Goal: Navigation & Orientation: Find specific page/section

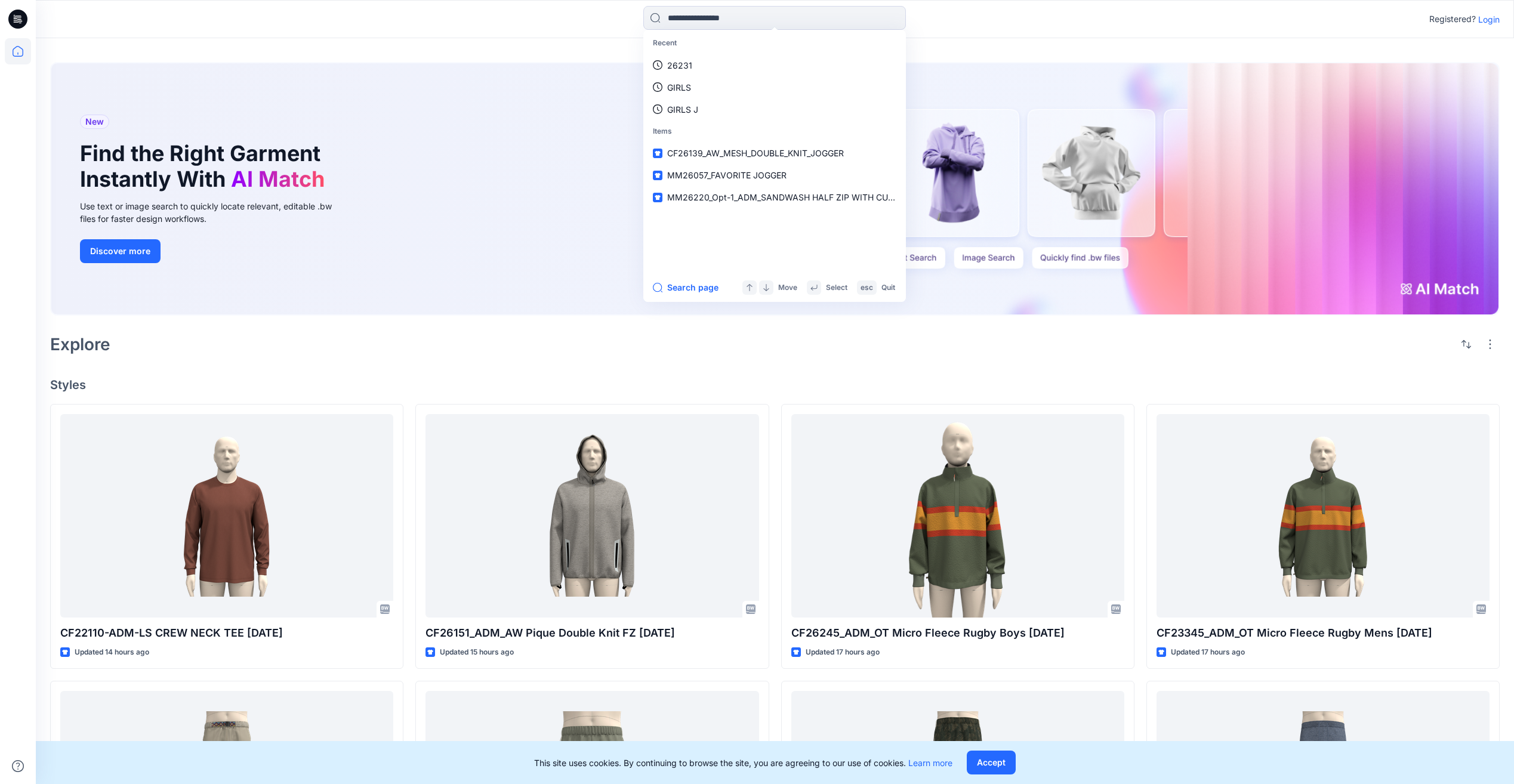
scroll to position [1078, 0]
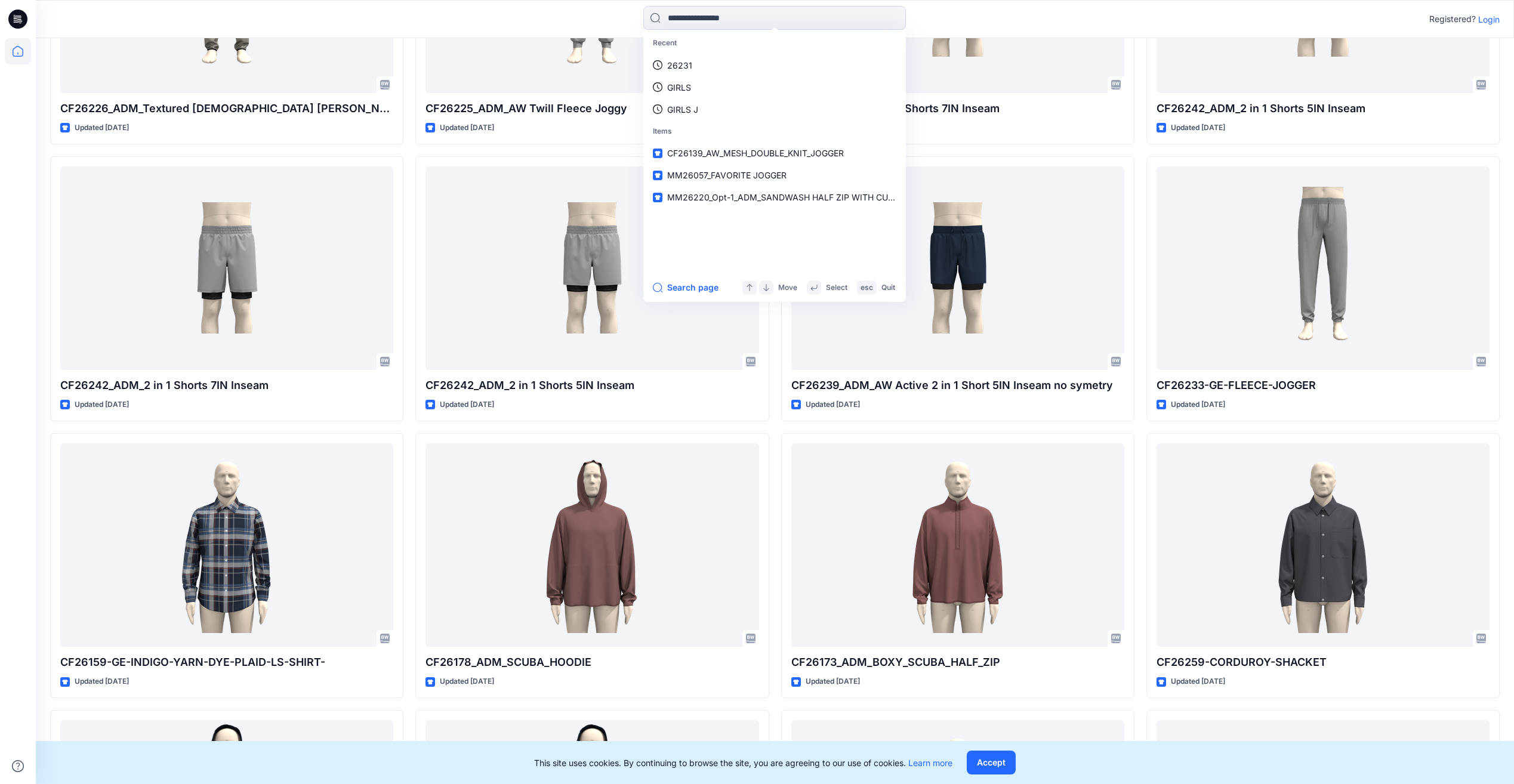
click at [22, 14] on icon at bounding box center [17, 19] width 19 height 19
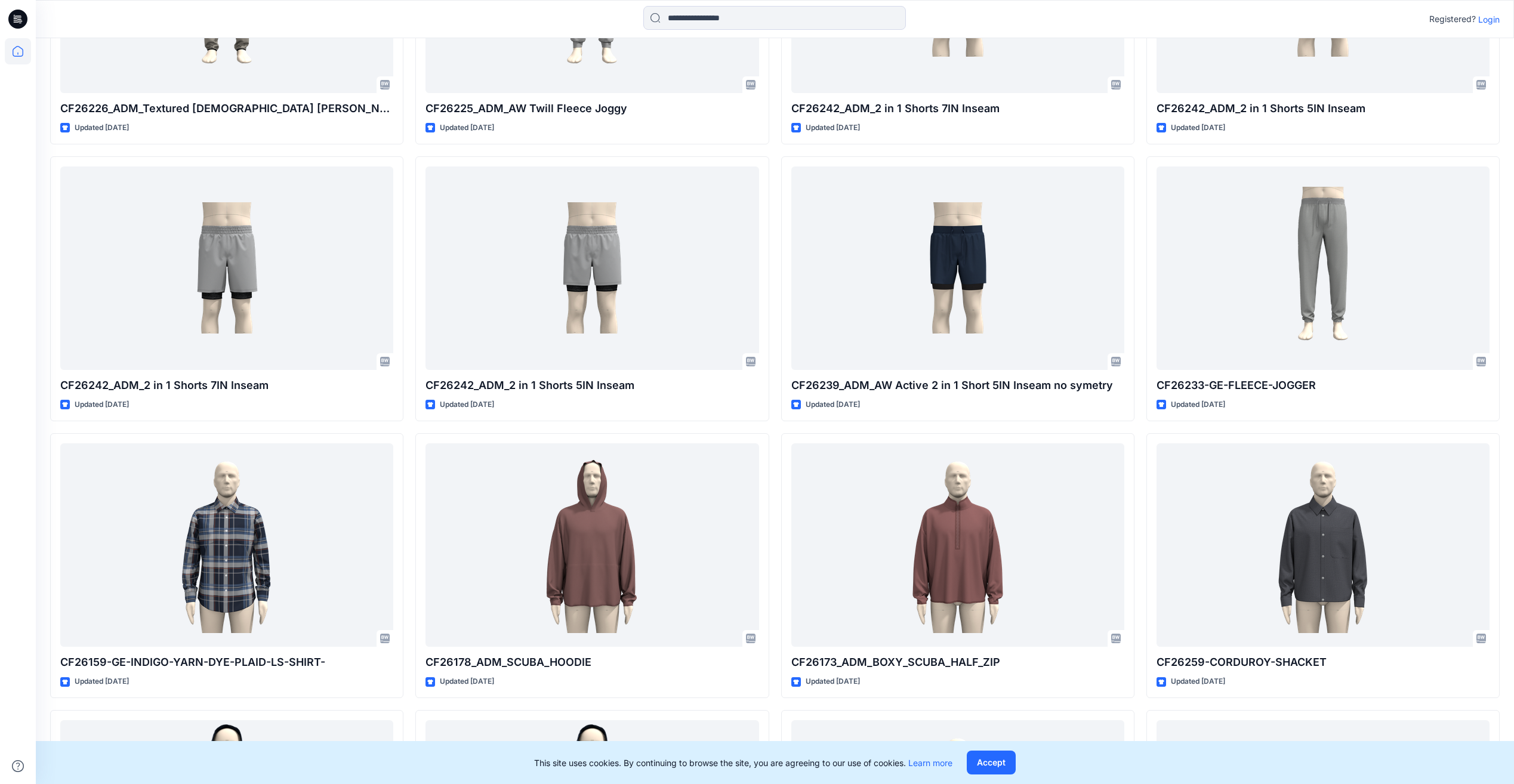
click at [23, 22] on icon at bounding box center [17, 19] width 19 height 19
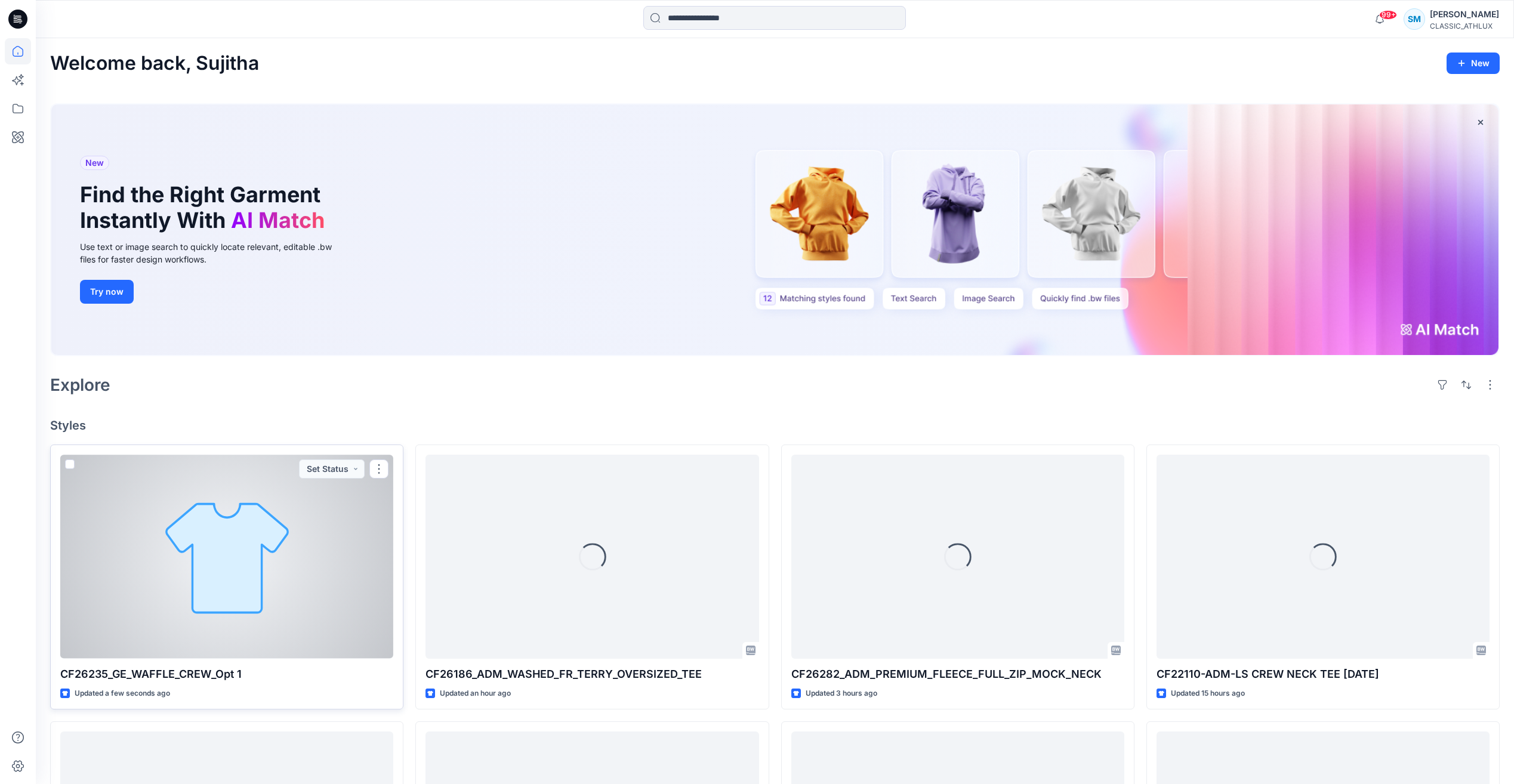
click at [345, 593] on div at bounding box center [226, 556] width 333 height 203
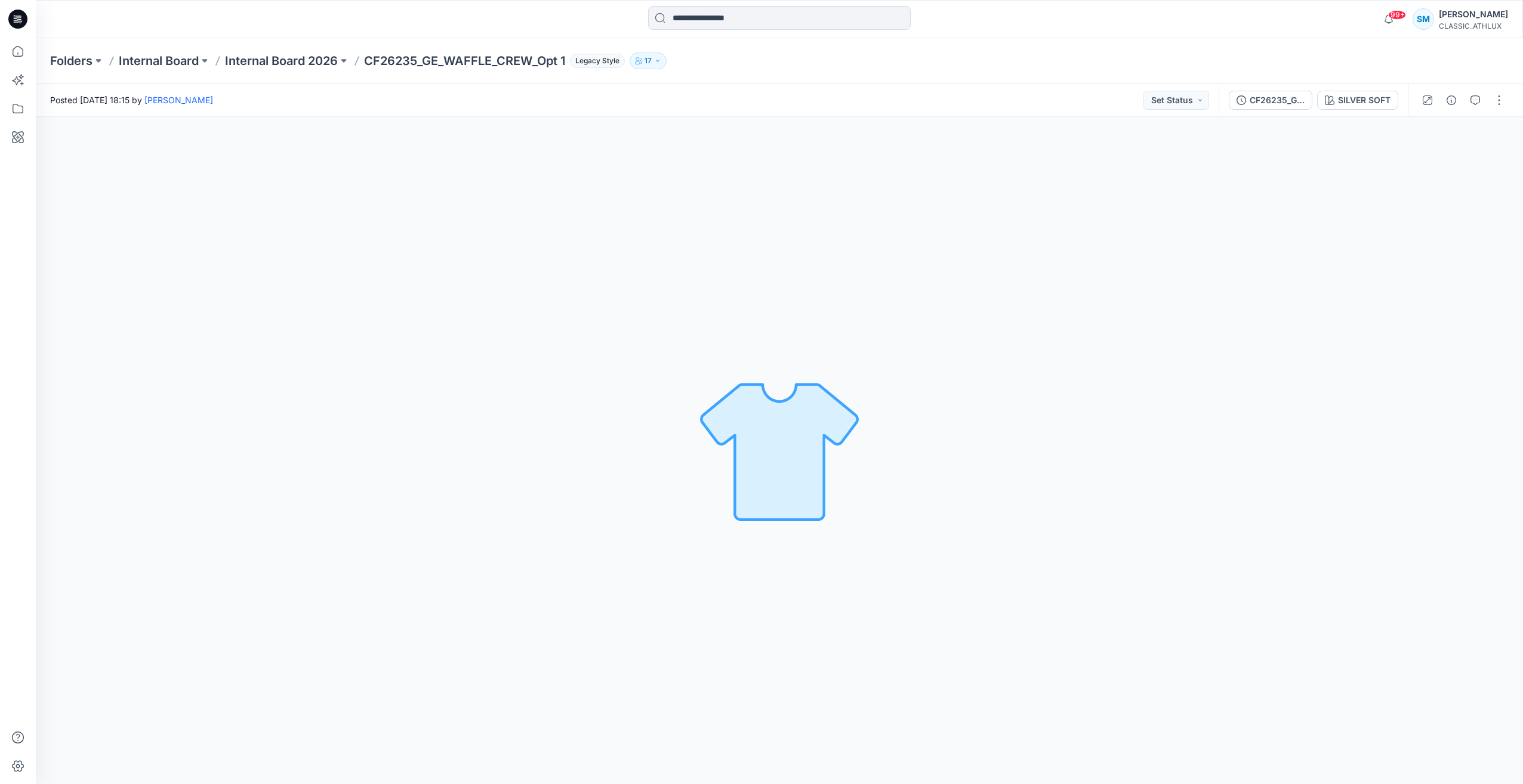
click at [23, 23] on icon at bounding box center [17, 19] width 19 height 19
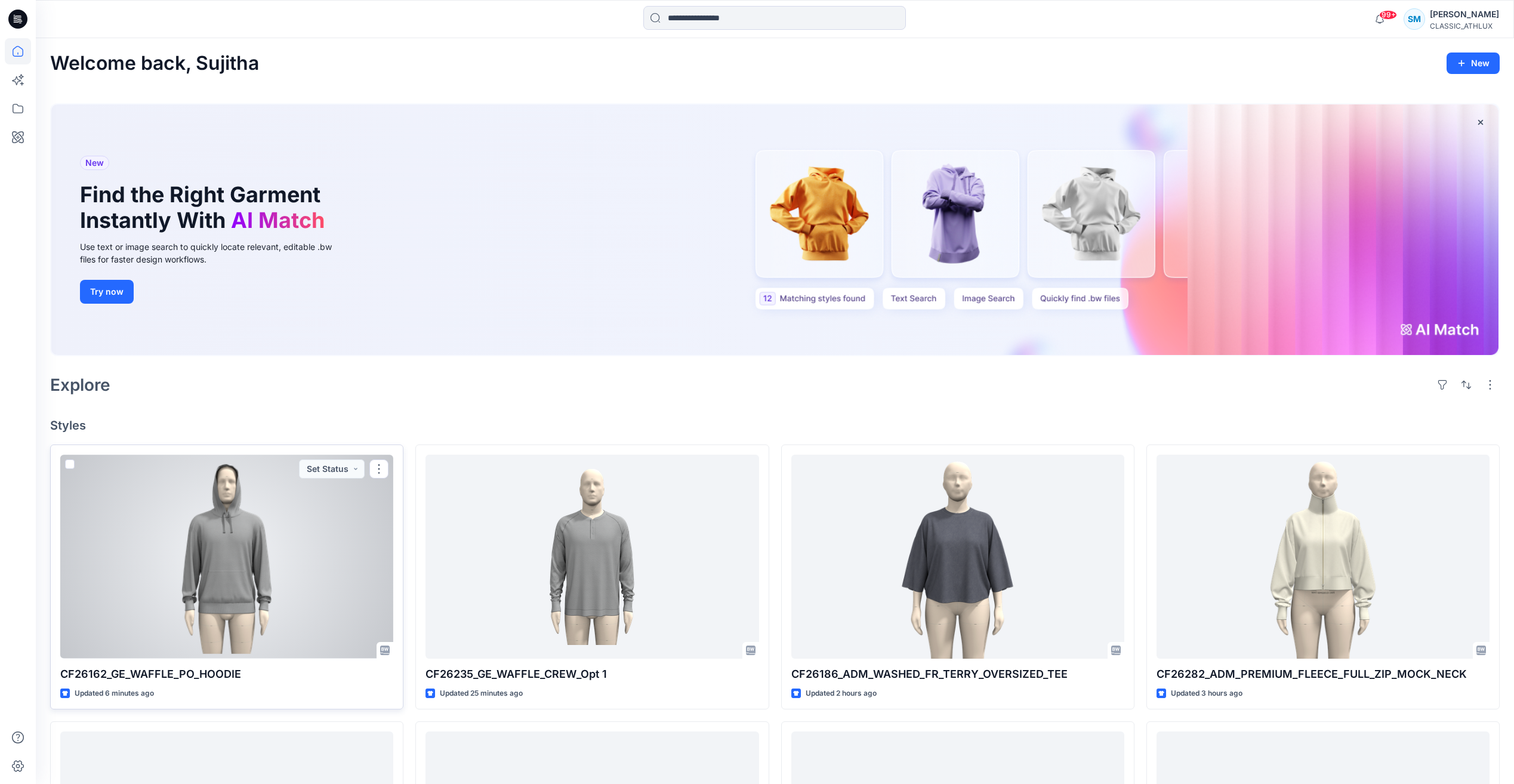
click at [294, 593] on div at bounding box center [226, 556] width 333 height 203
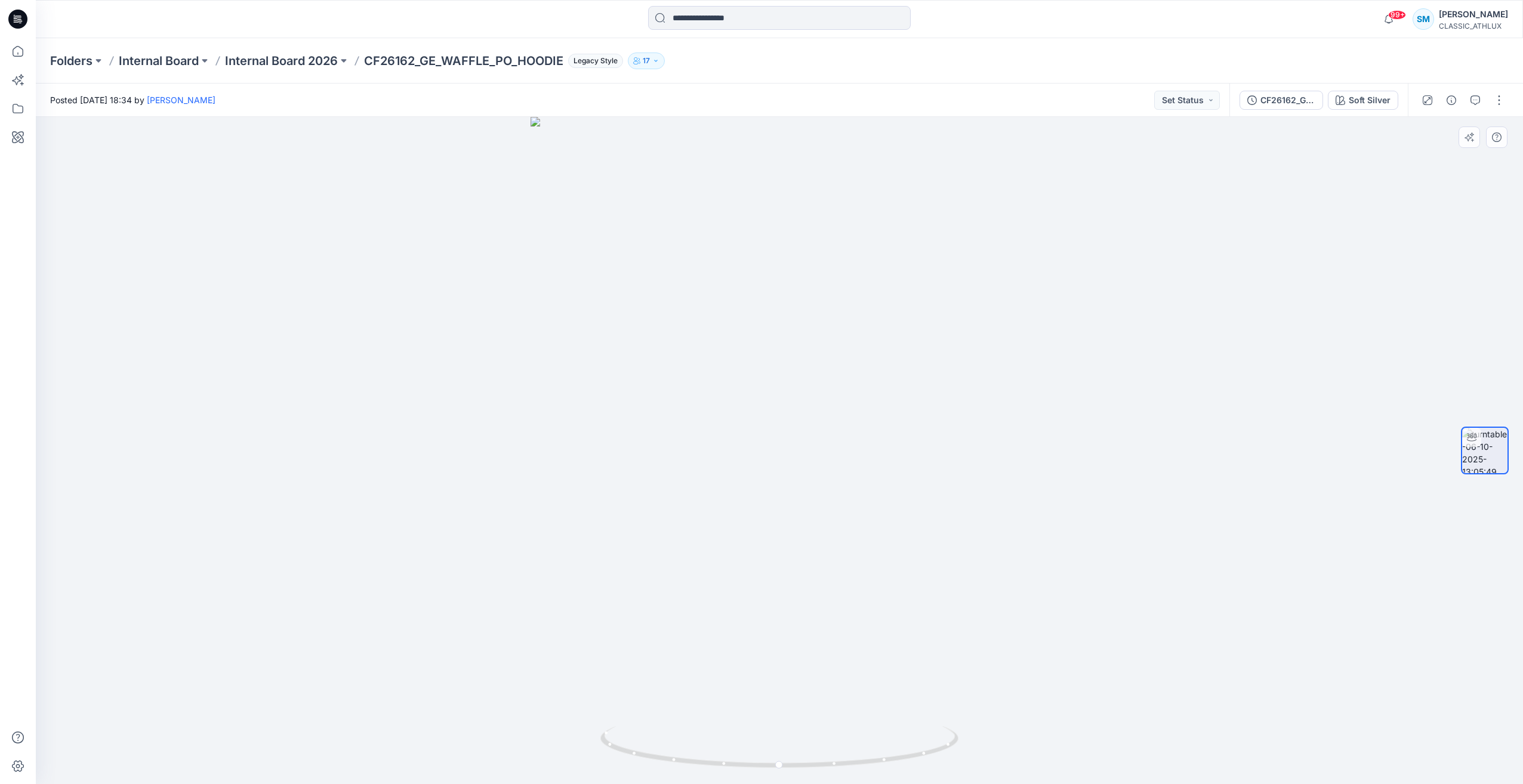
click at [567, 208] on div at bounding box center [780, 450] width 1487 height 667
drag, startPoint x: 687, startPoint y: 767, endPoint x: 379, endPoint y: 667, distance: 323.8
click at [379, 667] on div at bounding box center [780, 450] width 1487 height 667
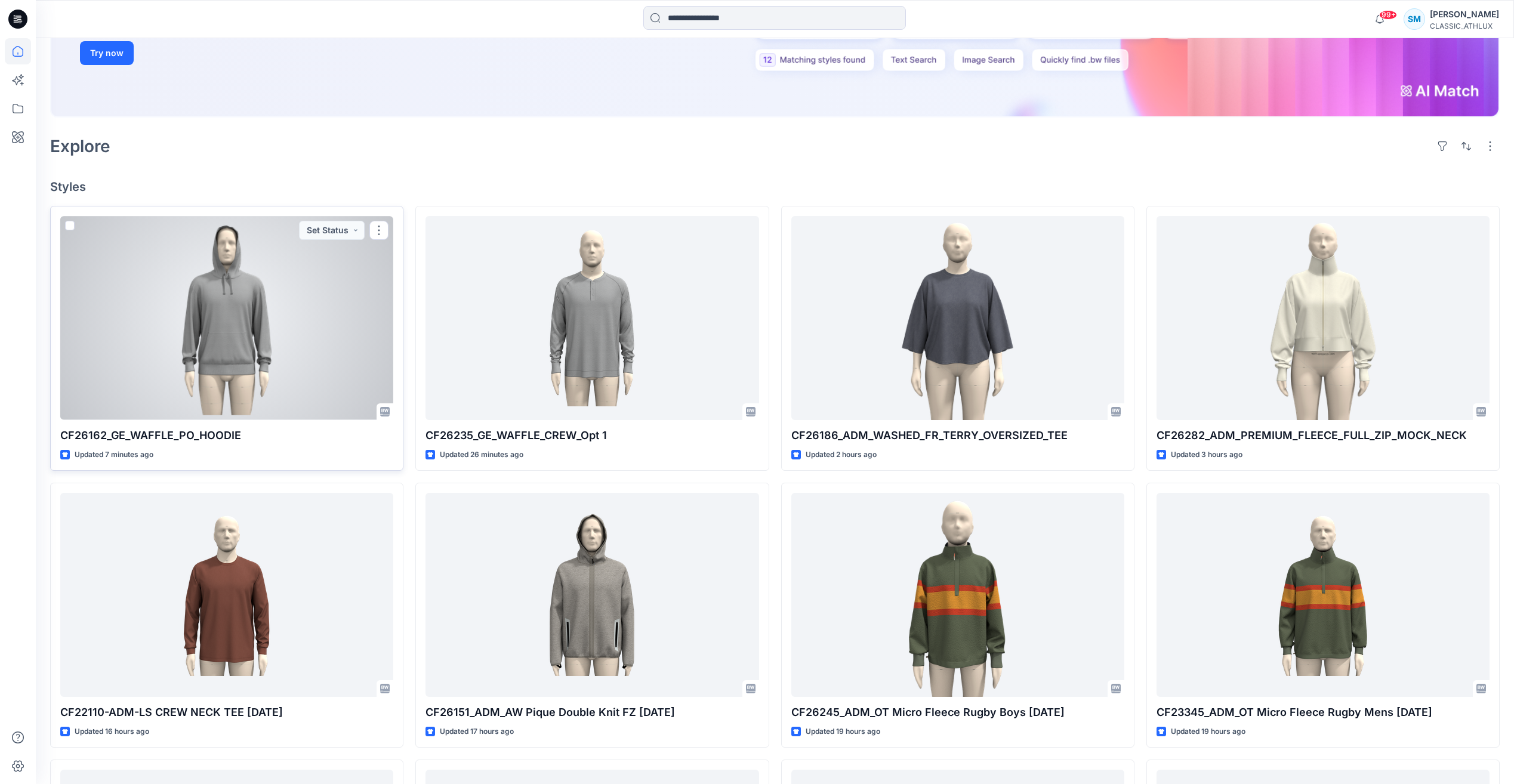
scroll to position [238, 0]
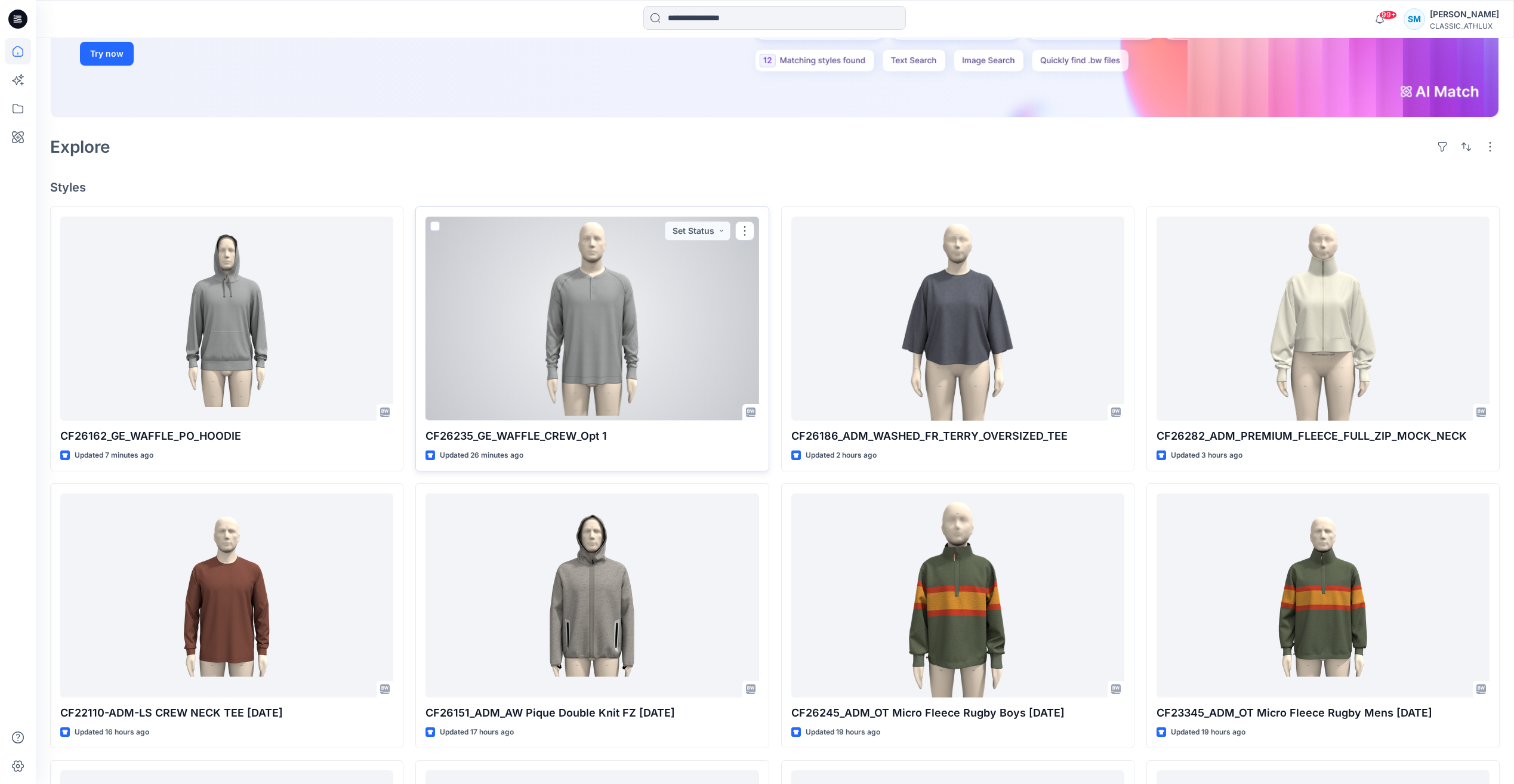
click at [584, 315] on div at bounding box center [591, 318] width 333 height 203
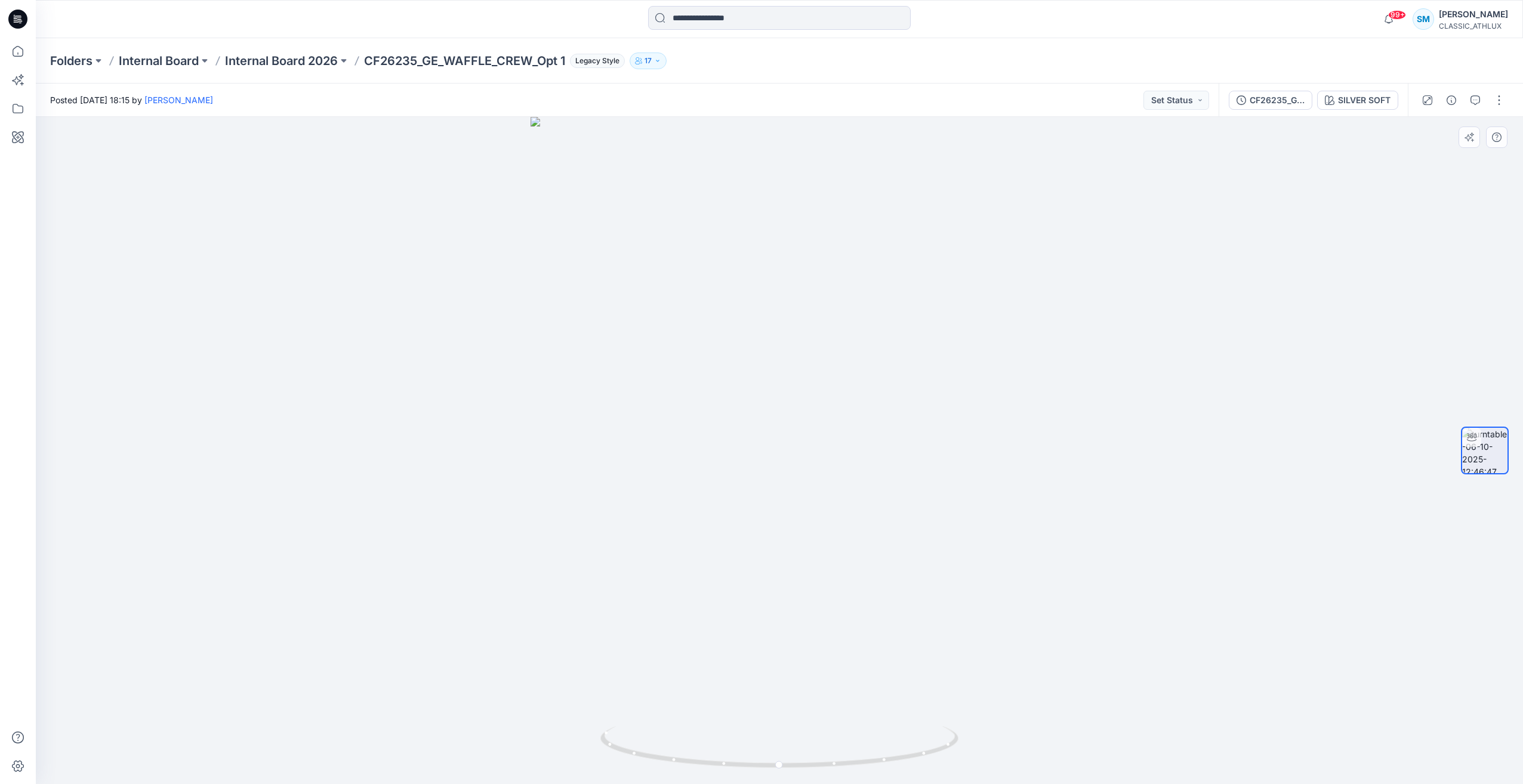
click at [259, 302] on div at bounding box center [780, 450] width 1487 height 667
drag, startPoint x: 522, startPoint y: 281, endPoint x: 394, endPoint y: 345, distance: 143.1
click at [394, 345] on div at bounding box center [780, 450] width 1487 height 667
drag, startPoint x: 633, startPoint y: 755, endPoint x: 197, endPoint y: 624, distance: 455.3
click at [197, 624] on div at bounding box center [780, 450] width 1487 height 667
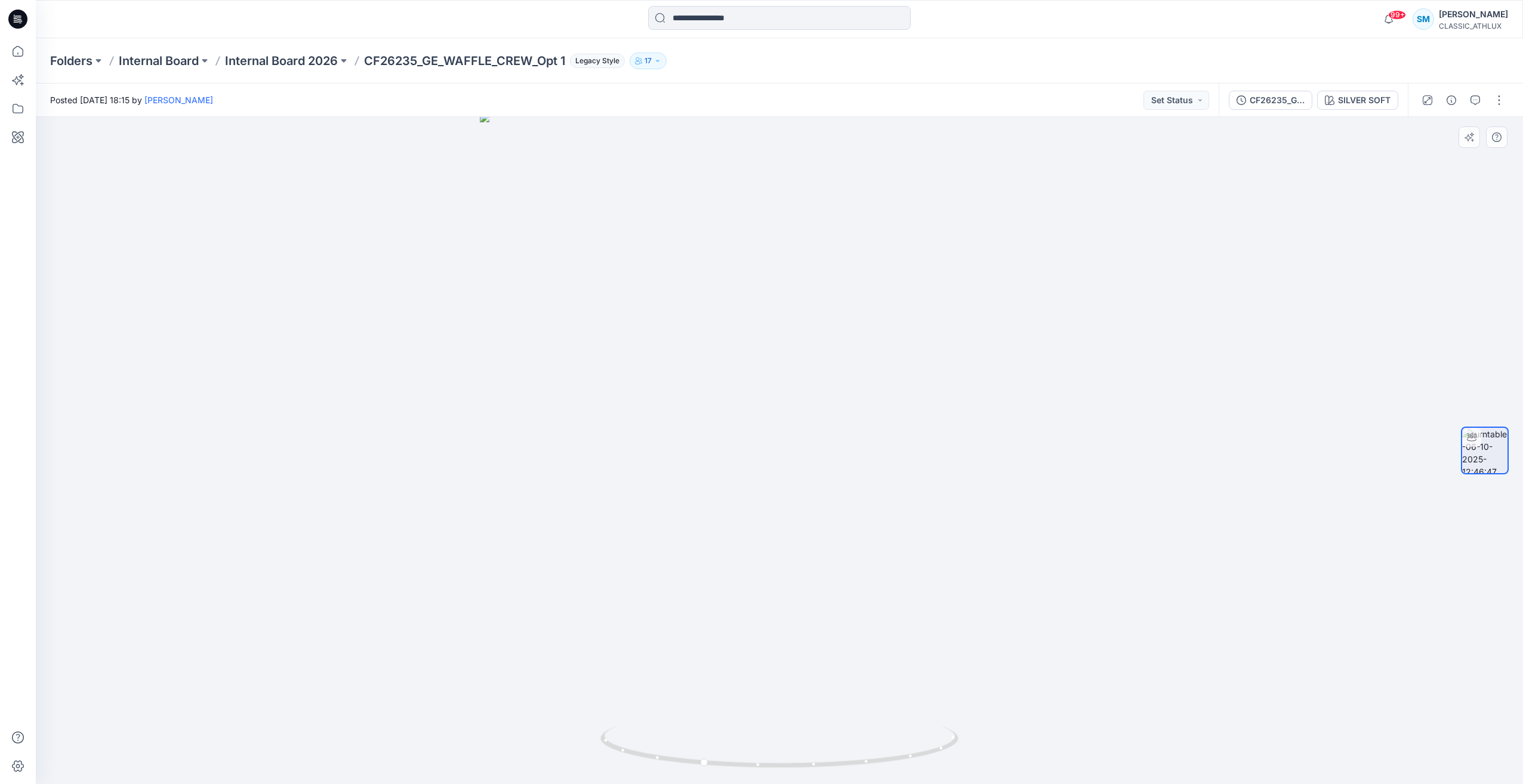
click at [395, 403] on div at bounding box center [780, 450] width 1487 height 667
click at [1497, 102] on button "button" at bounding box center [1498, 100] width 19 height 19
click at [1288, 202] on div at bounding box center [780, 450] width 1487 height 667
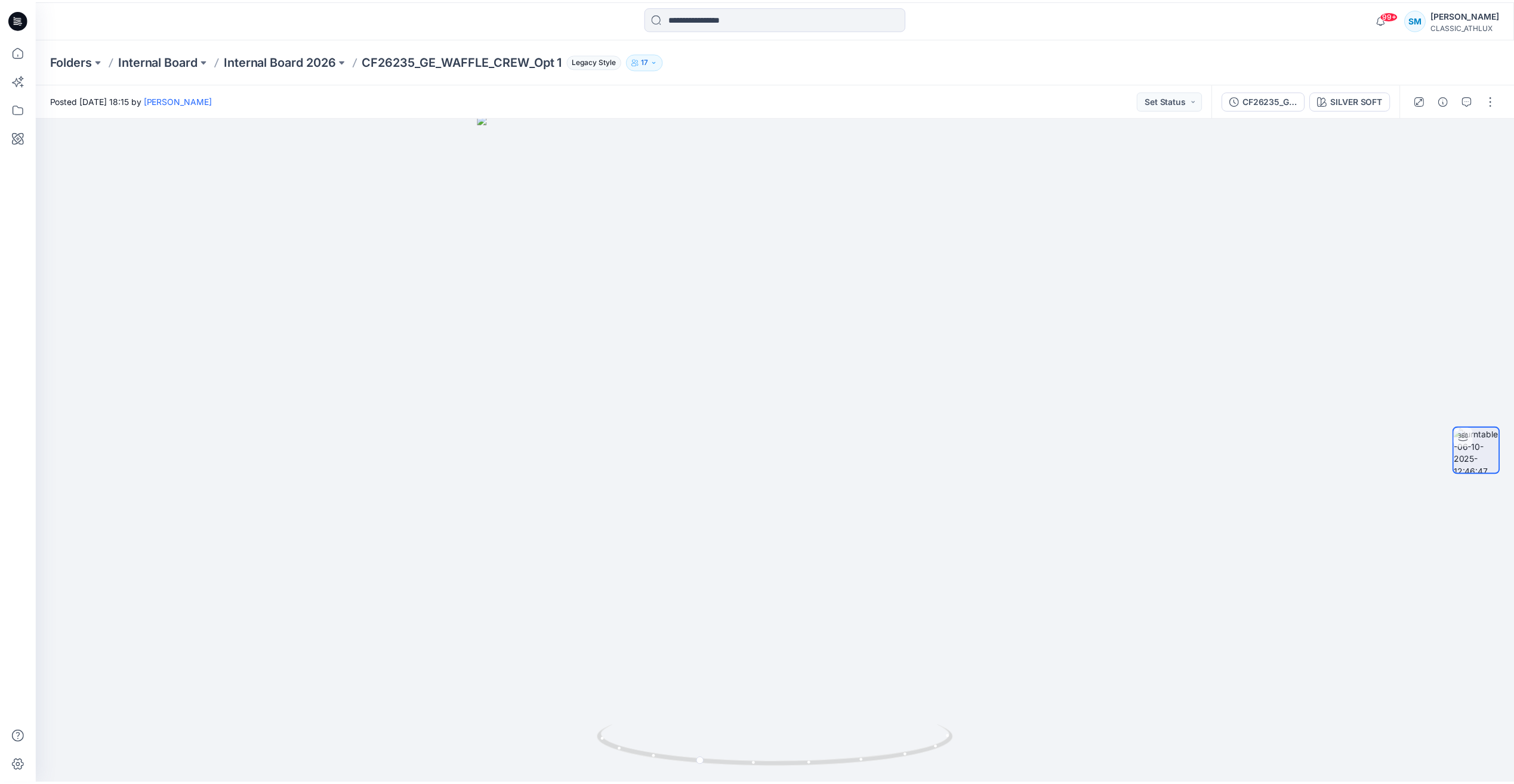
scroll to position [238, 0]
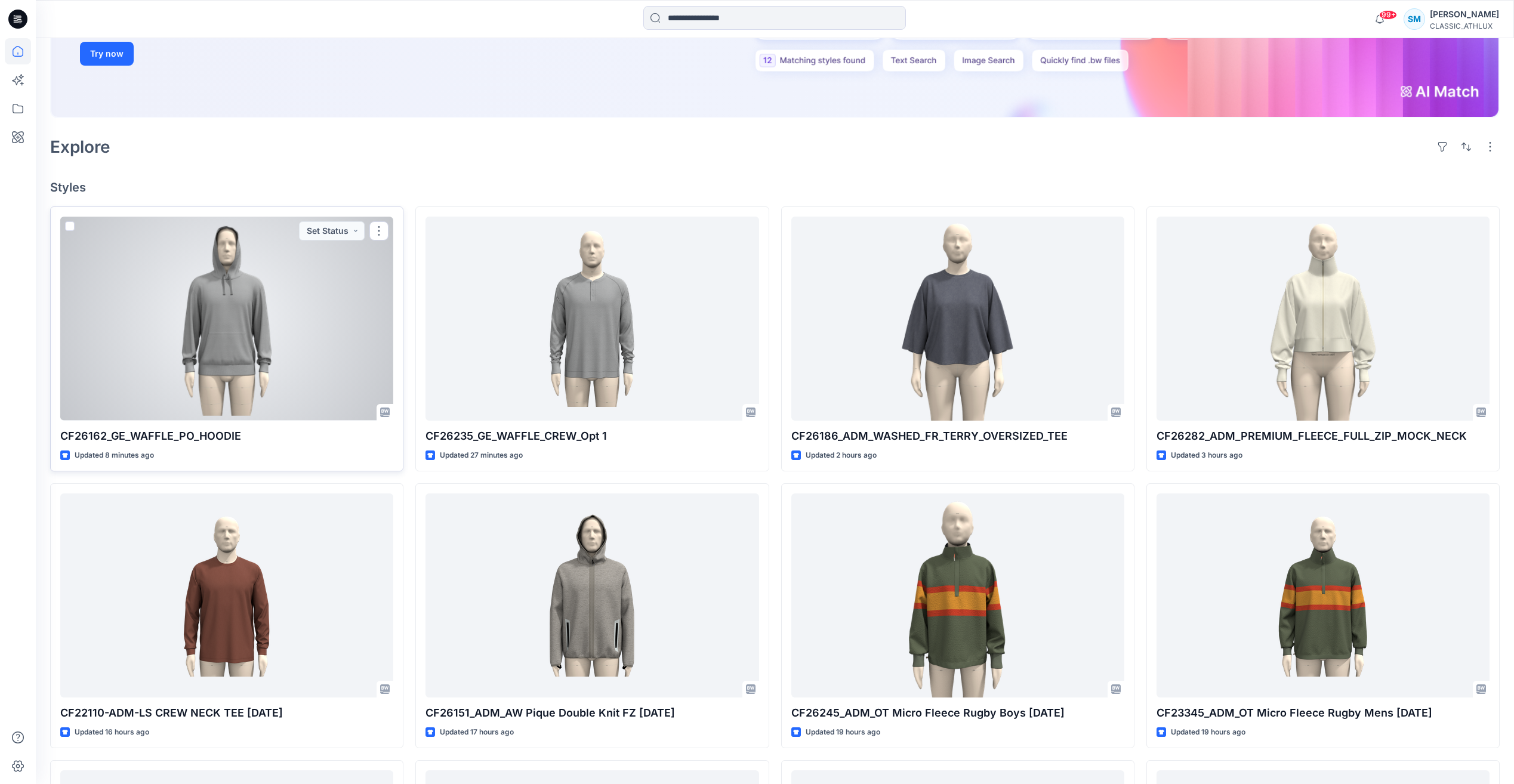
click at [265, 279] on div at bounding box center [226, 318] width 333 height 203
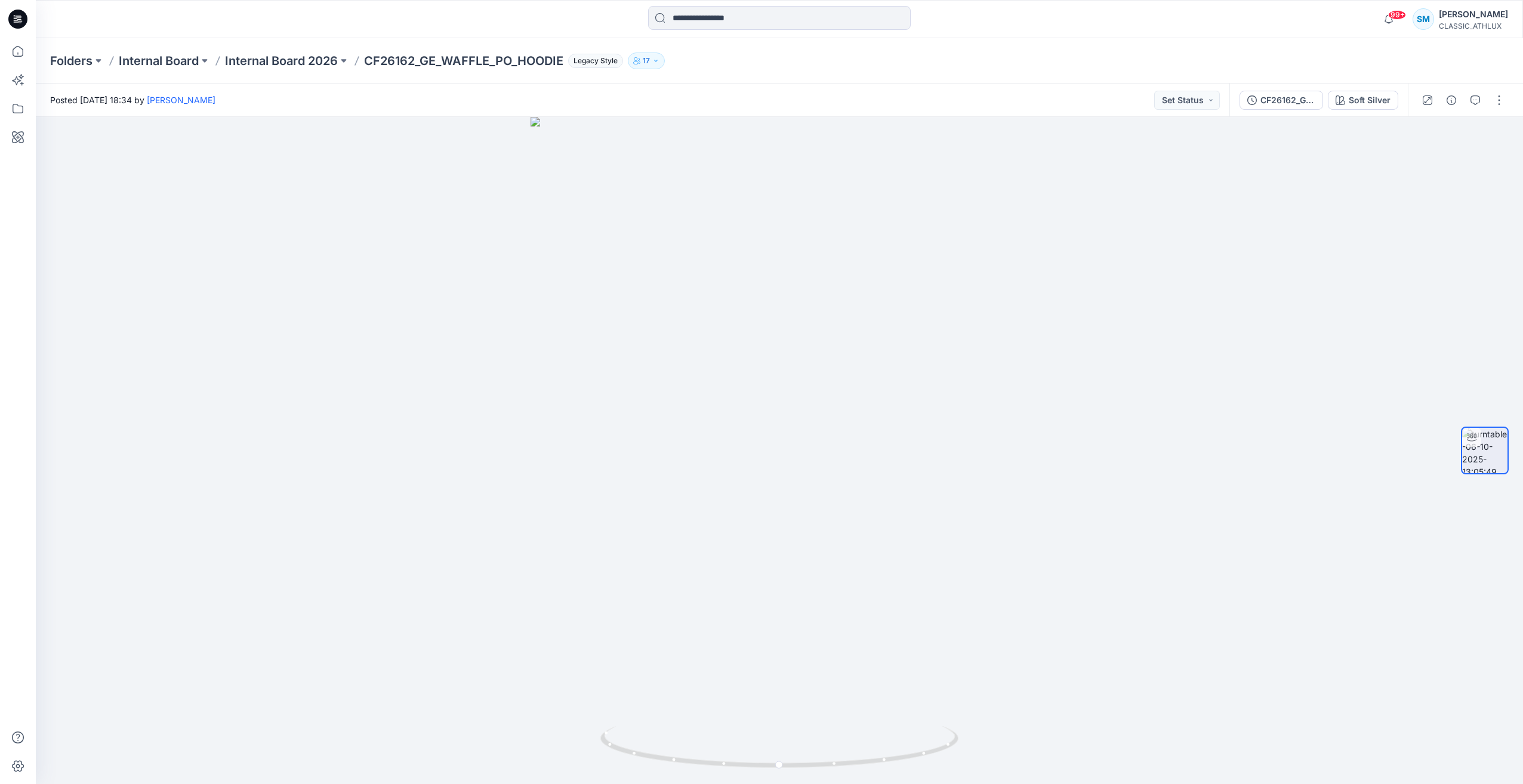
click at [449, 55] on p "CF26162_GE_WAFFLE_PO_HOODIE" at bounding box center [464, 61] width 199 height 17
click at [345, 59] on button at bounding box center [344, 61] width 12 height 17
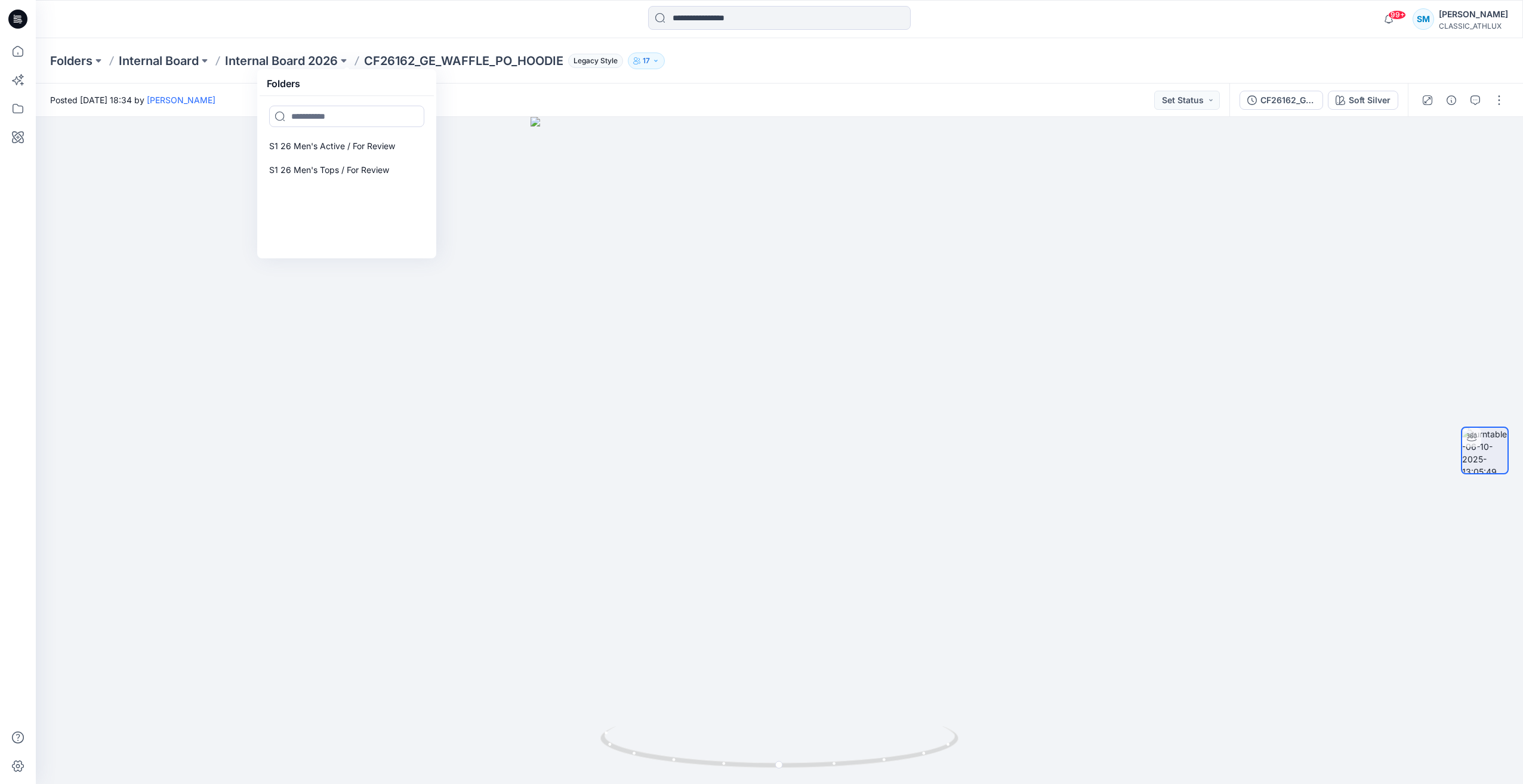
click at [709, 105] on div "Posted Monday, October 06, 2025 18:34 by Sujitha Mathavan Set Status" at bounding box center [633, 100] width 1193 height 33
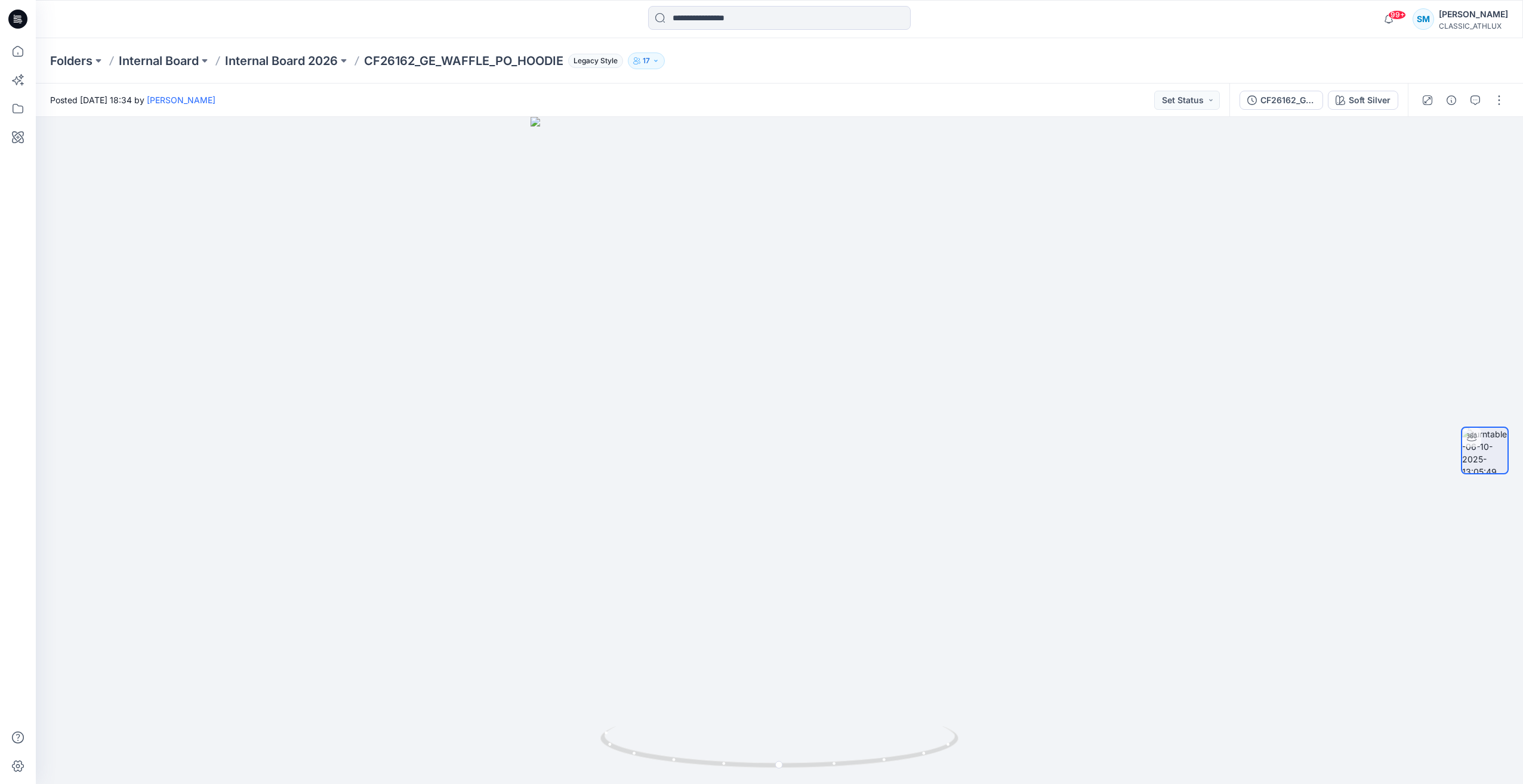
click at [591, 108] on div "Posted Monday, October 06, 2025 18:34 by Sujitha Mathavan Set Status" at bounding box center [633, 100] width 1193 height 33
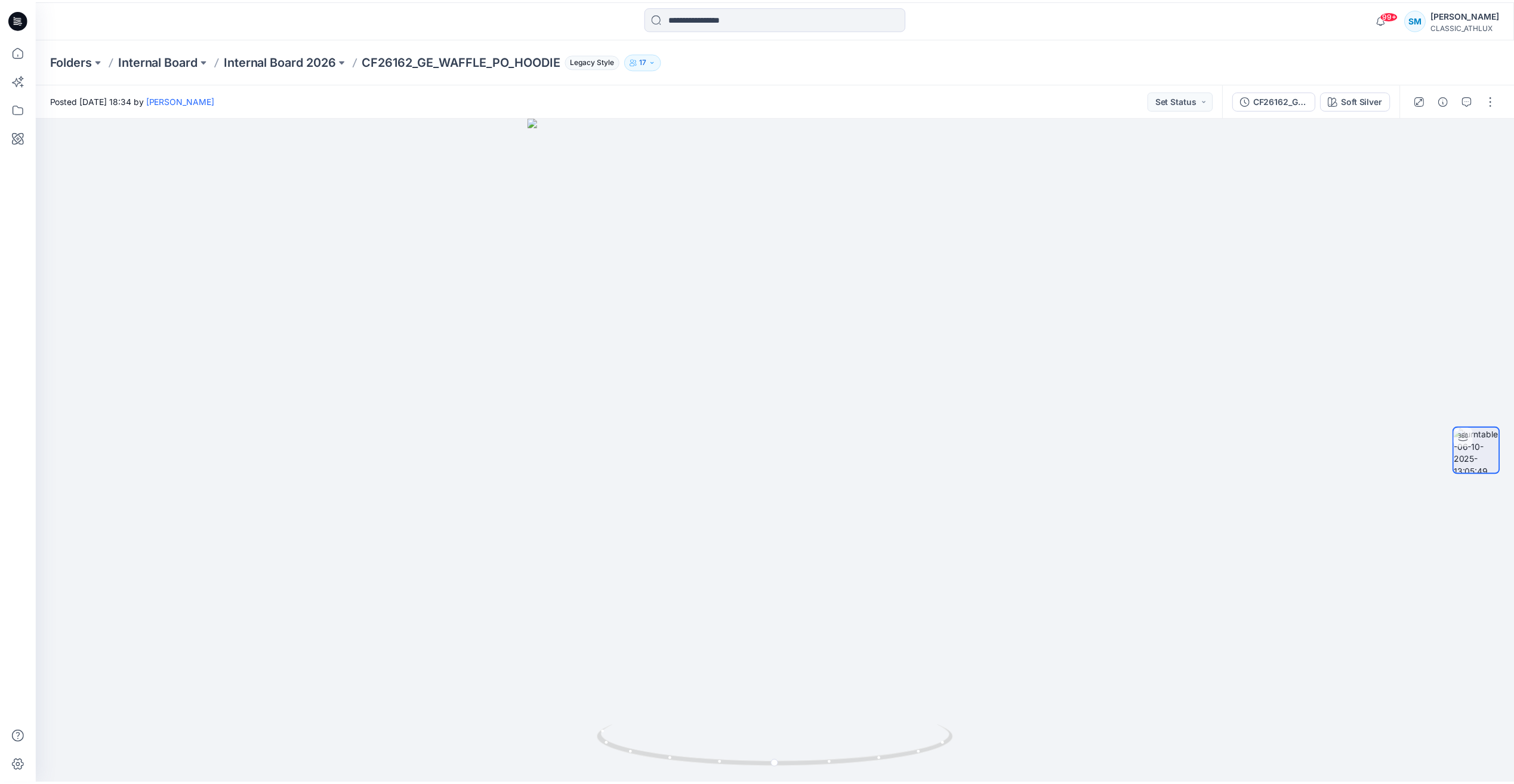
scroll to position [238, 0]
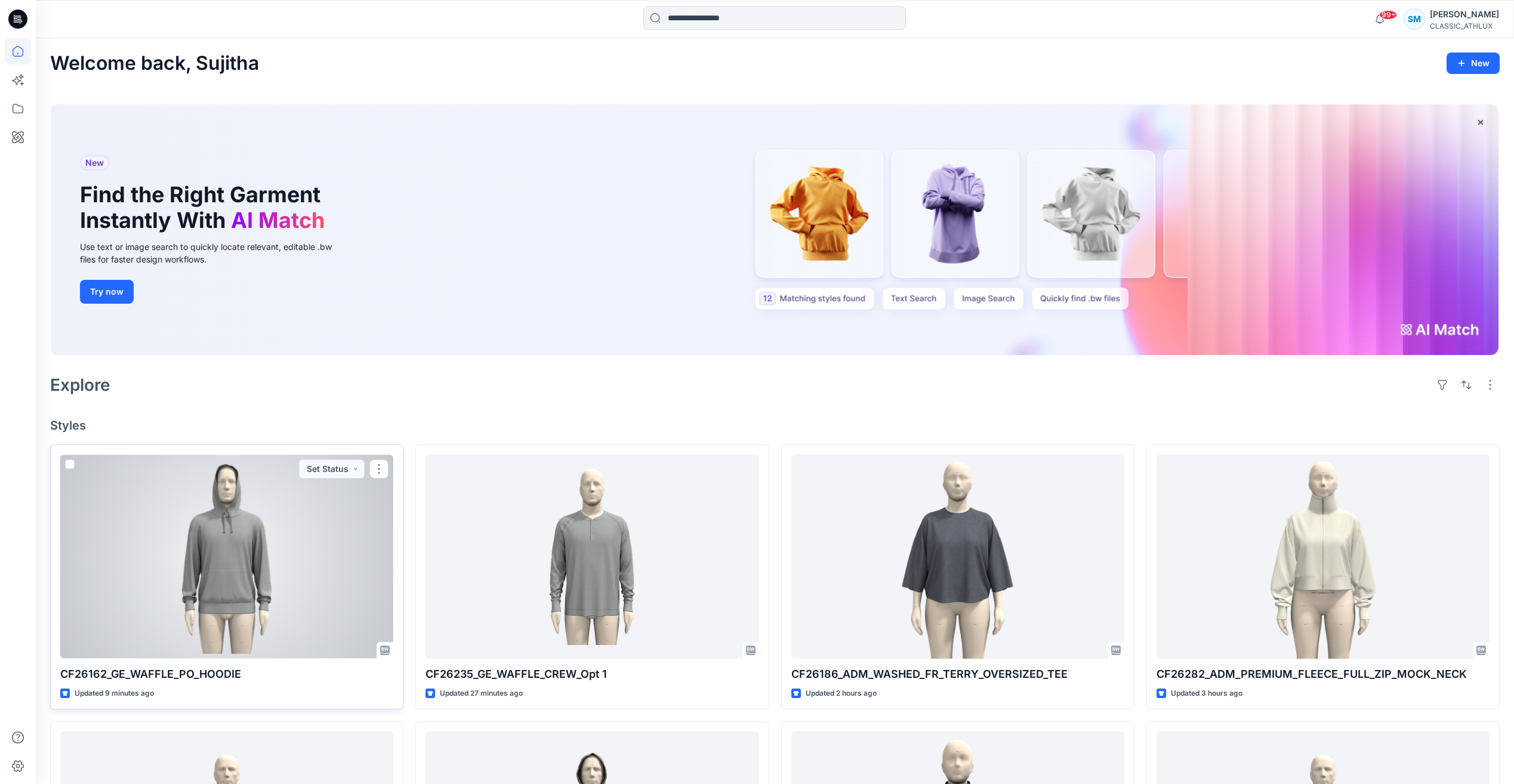
click at [247, 509] on div at bounding box center [226, 556] width 333 height 203
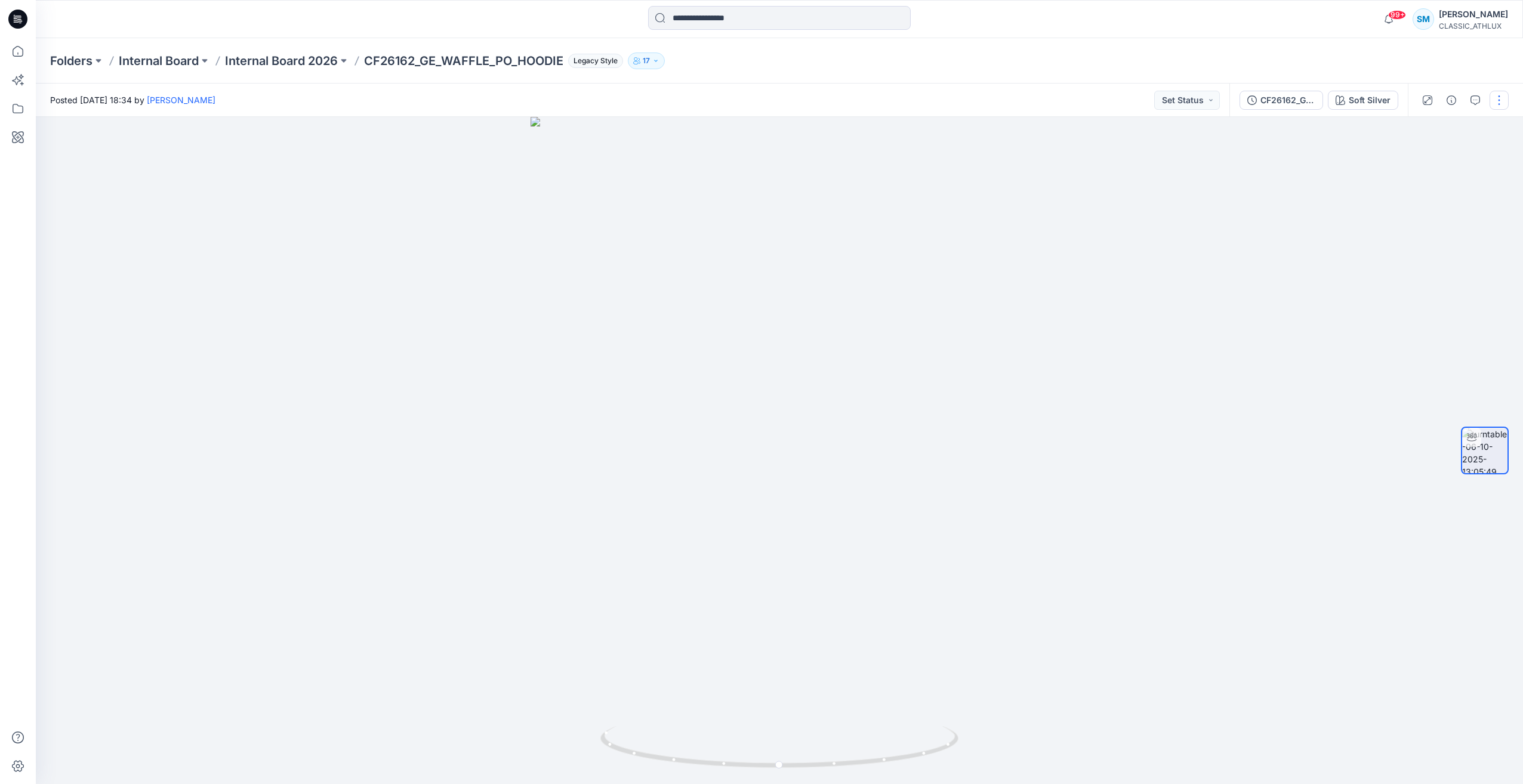
click at [1494, 96] on button "button" at bounding box center [1498, 100] width 19 height 19
click at [1368, 157] on div at bounding box center [780, 450] width 1487 height 667
click at [231, 441] on div at bounding box center [780, 450] width 1487 height 667
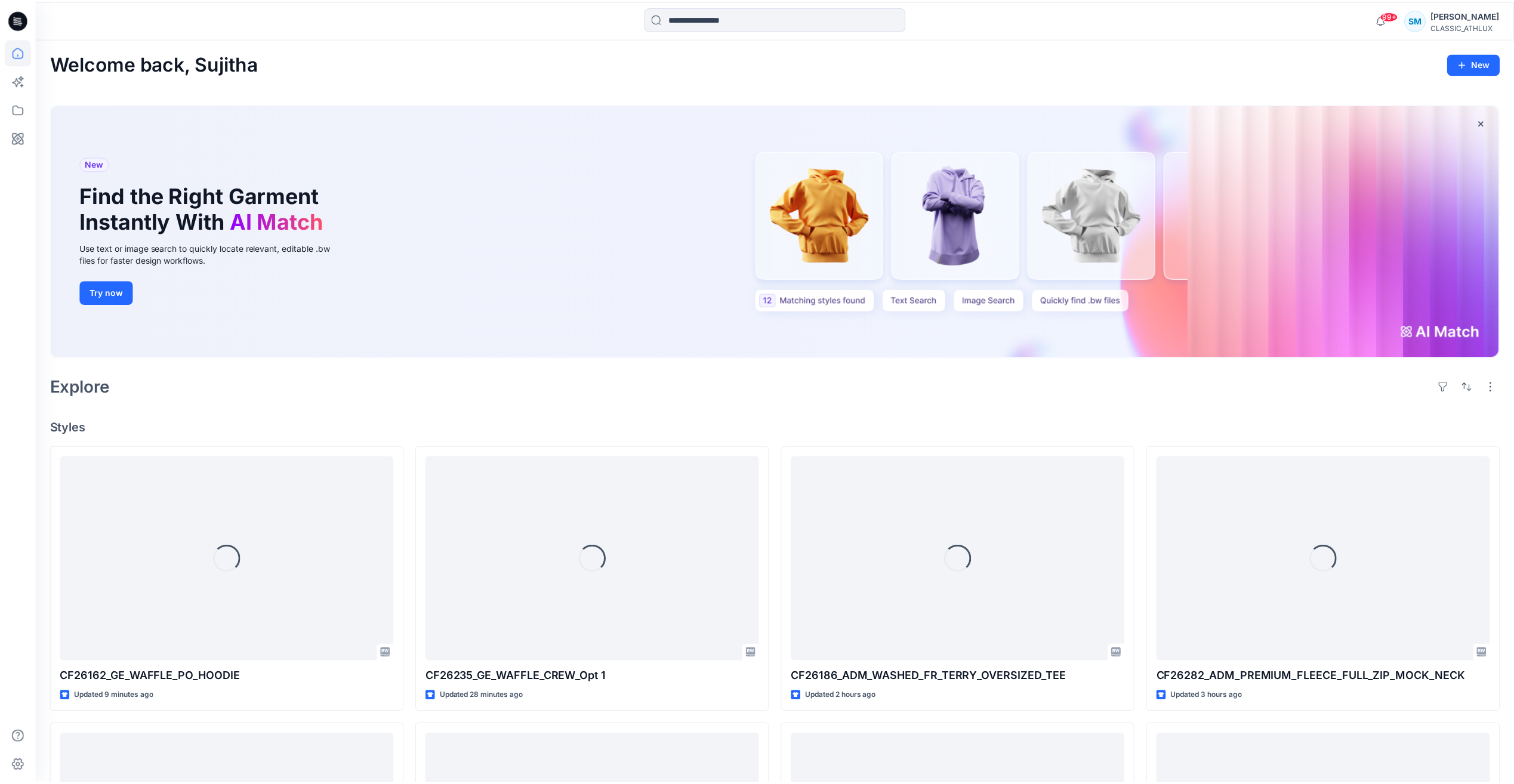
scroll to position [238, 0]
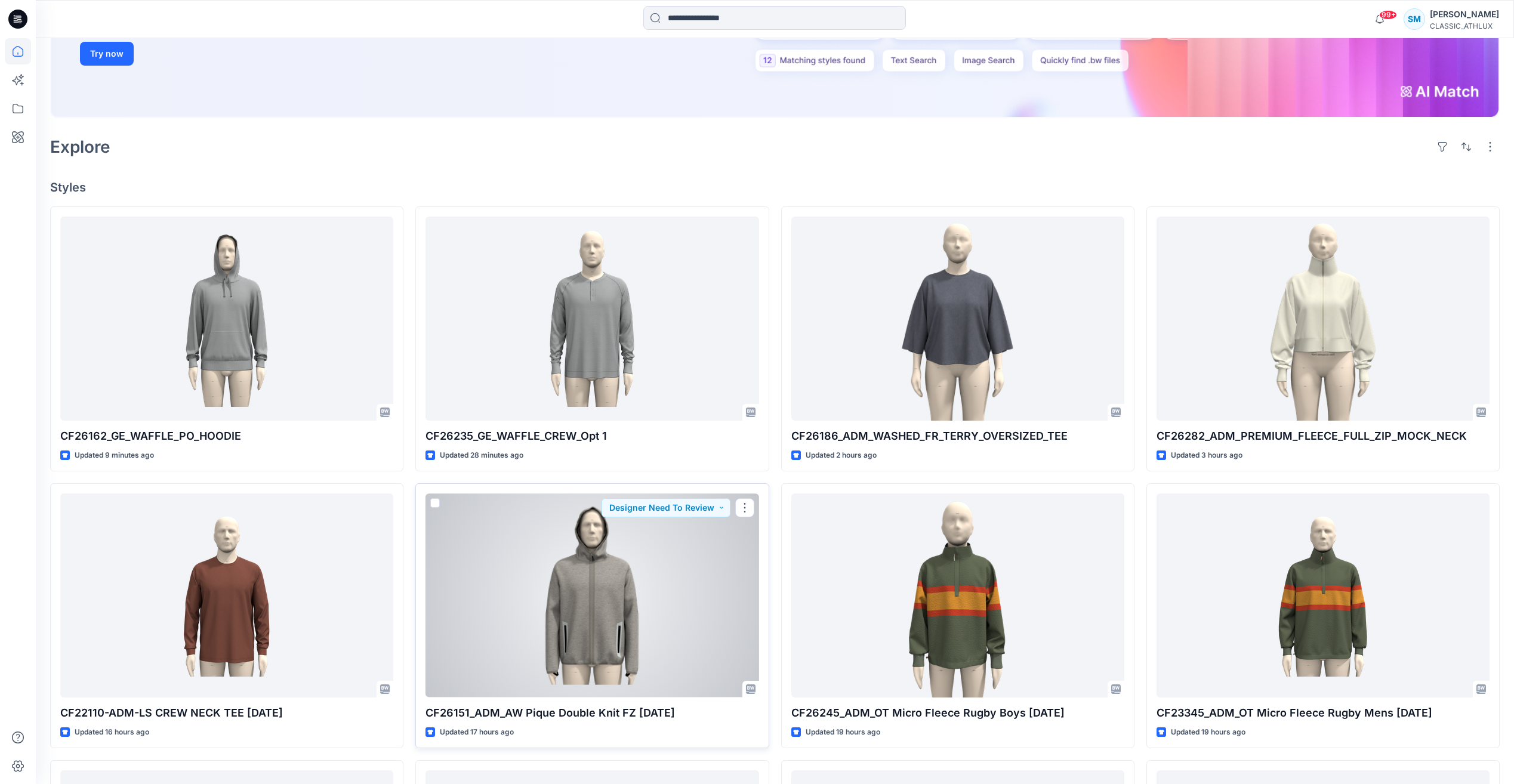
click at [668, 625] on div at bounding box center [591, 595] width 333 height 203
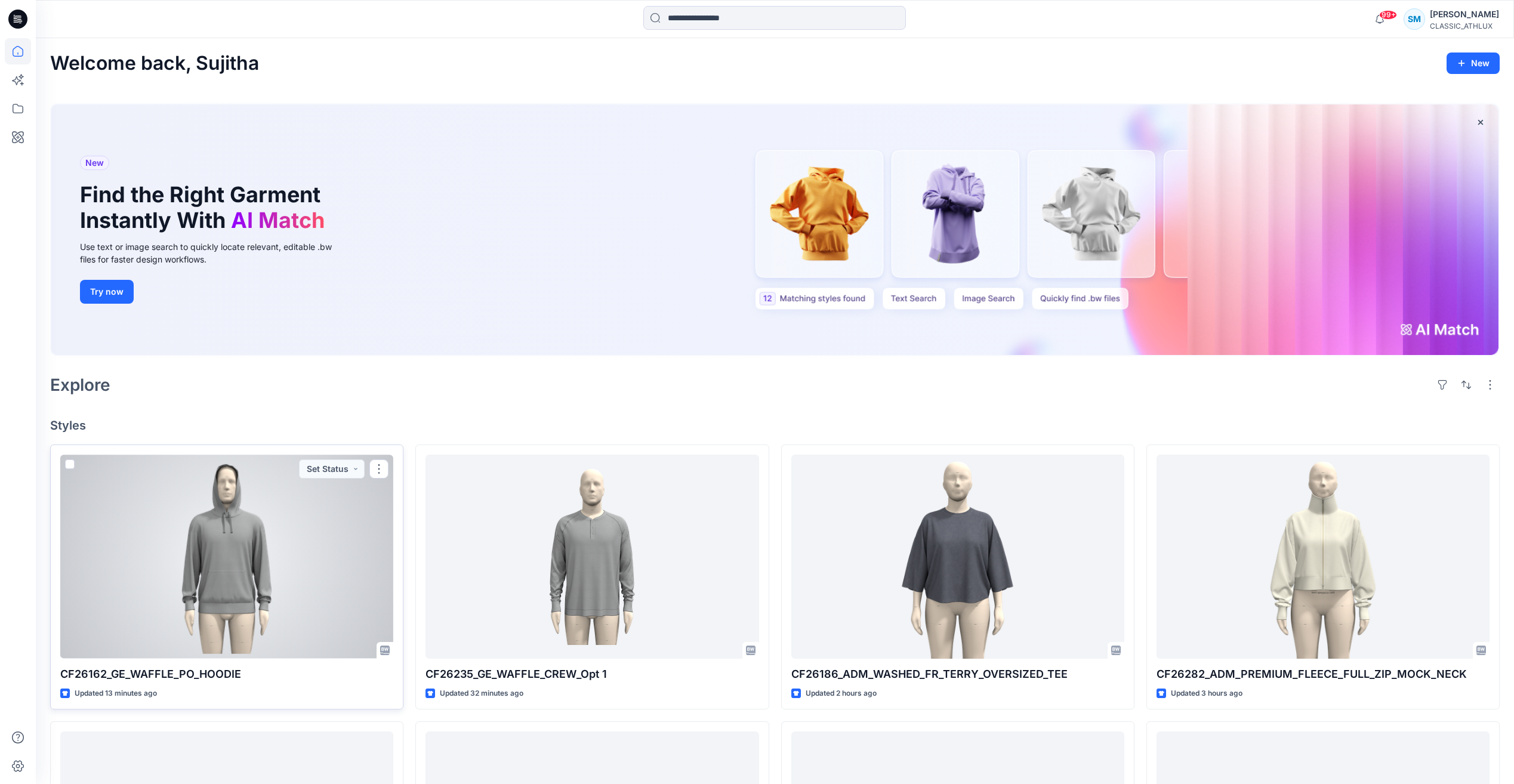
click at [254, 531] on div at bounding box center [226, 556] width 333 height 203
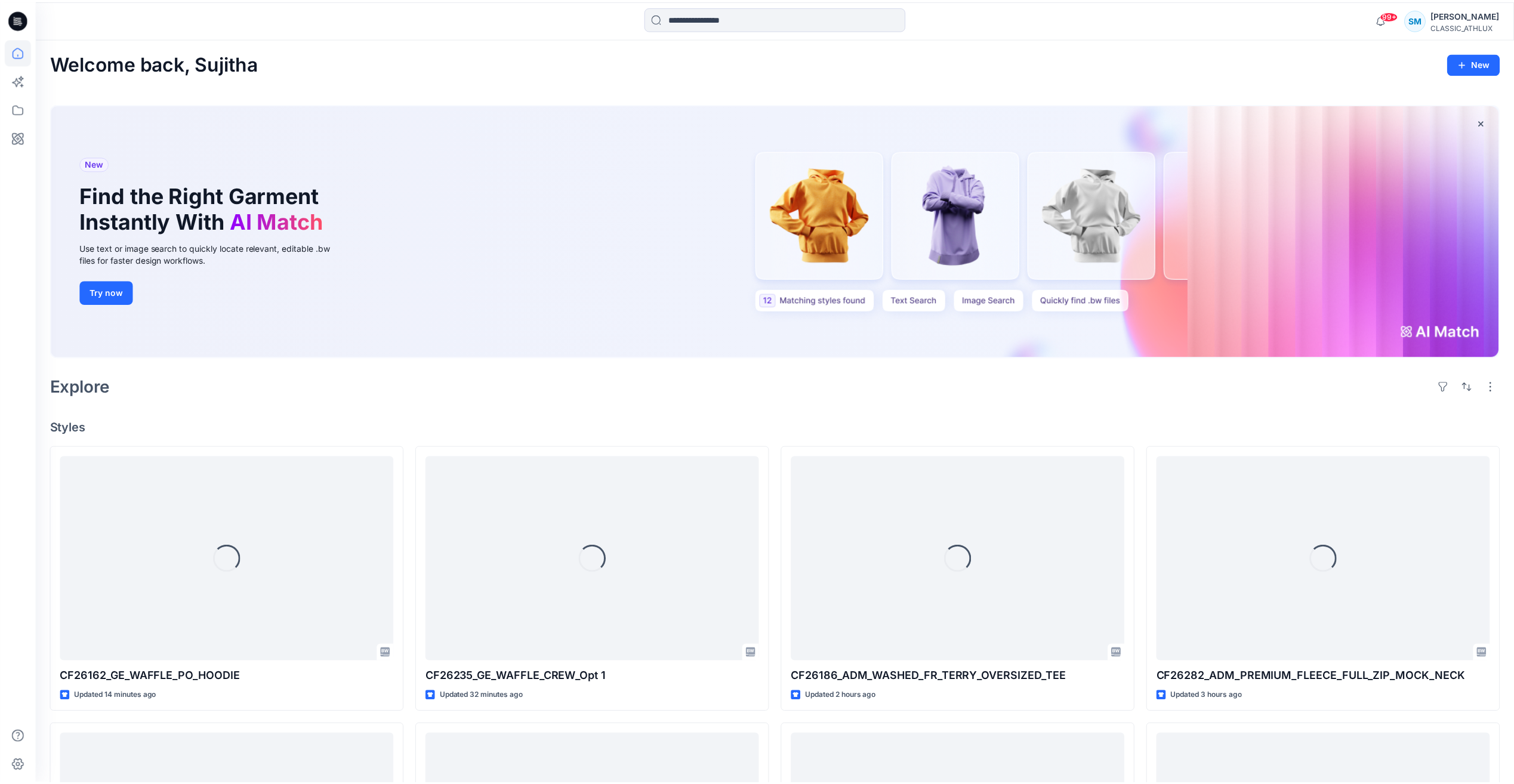
scroll to position [238, 0]
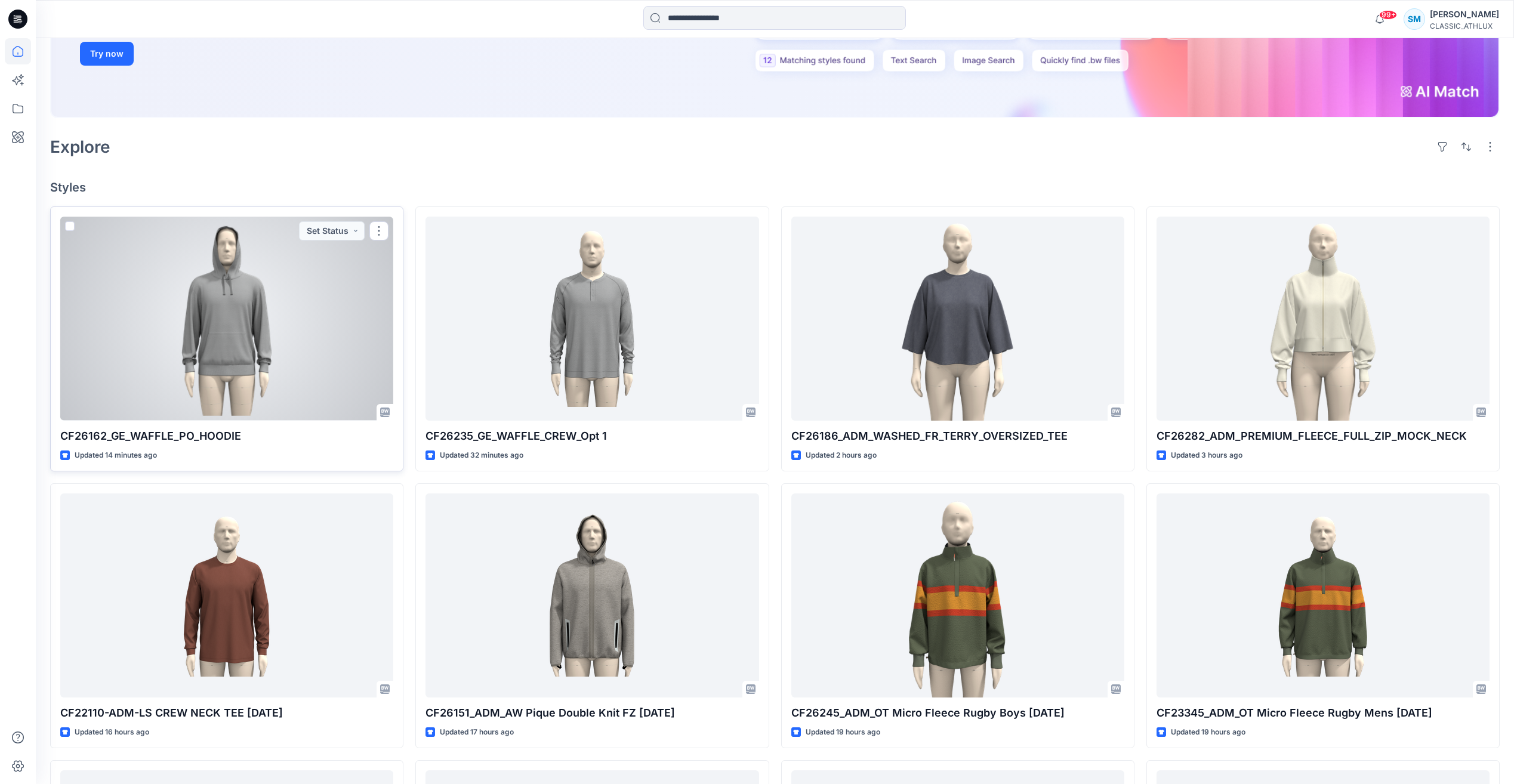
click at [287, 288] on div at bounding box center [226, 318] width 333 height 203
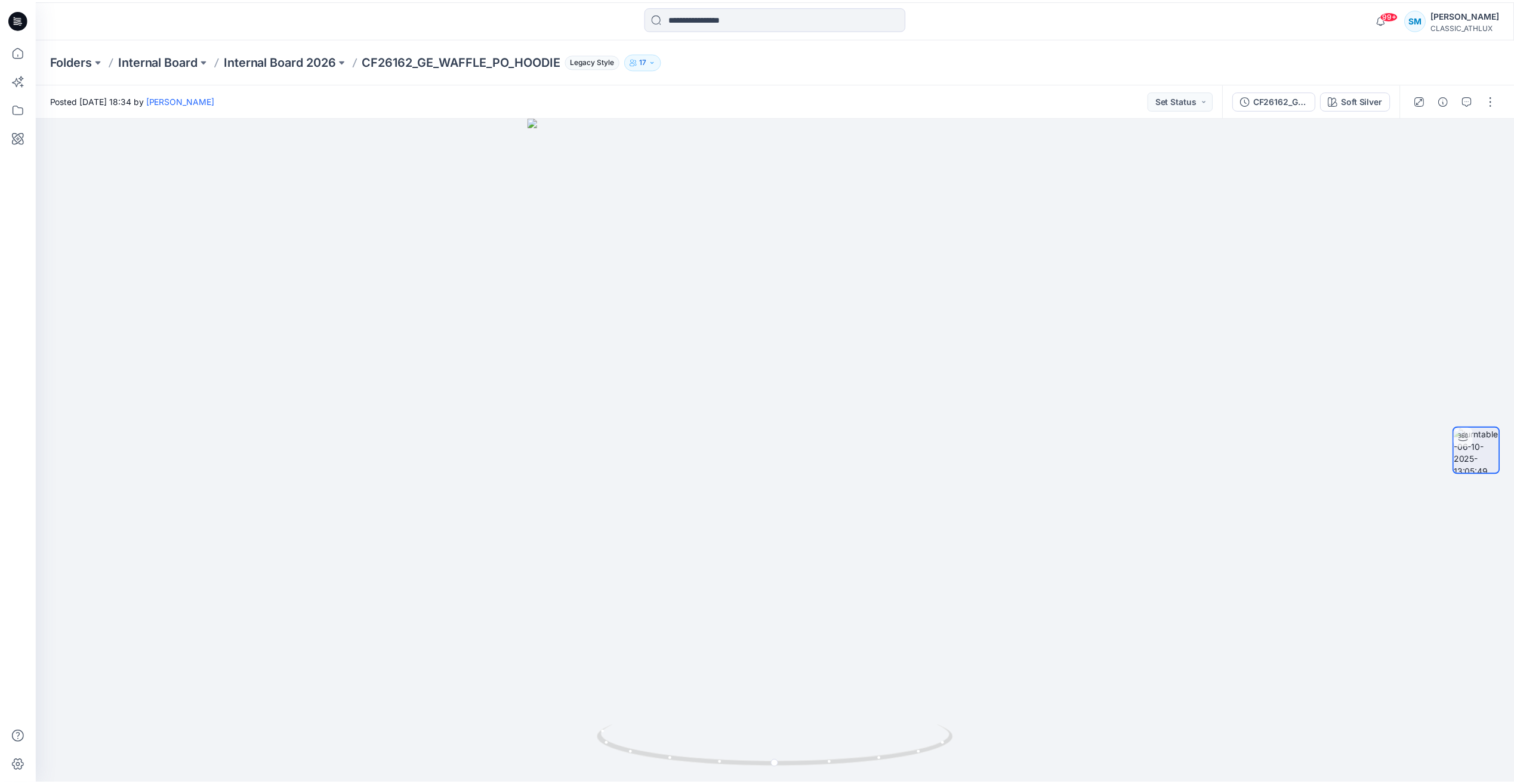
scroll to position [238, 0]
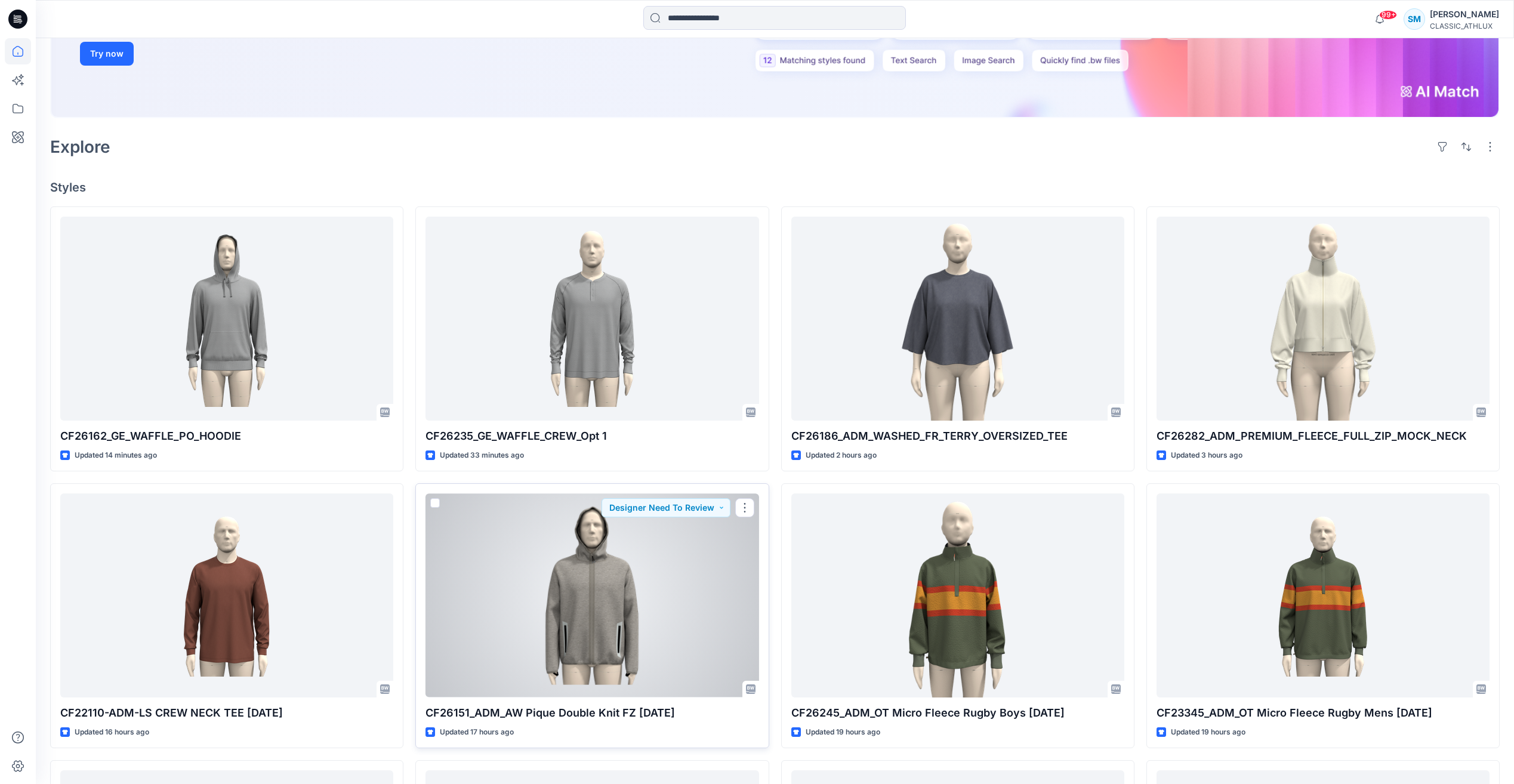
click at [710, 546] on div at bounding box center [591, 595] width 333 height 203
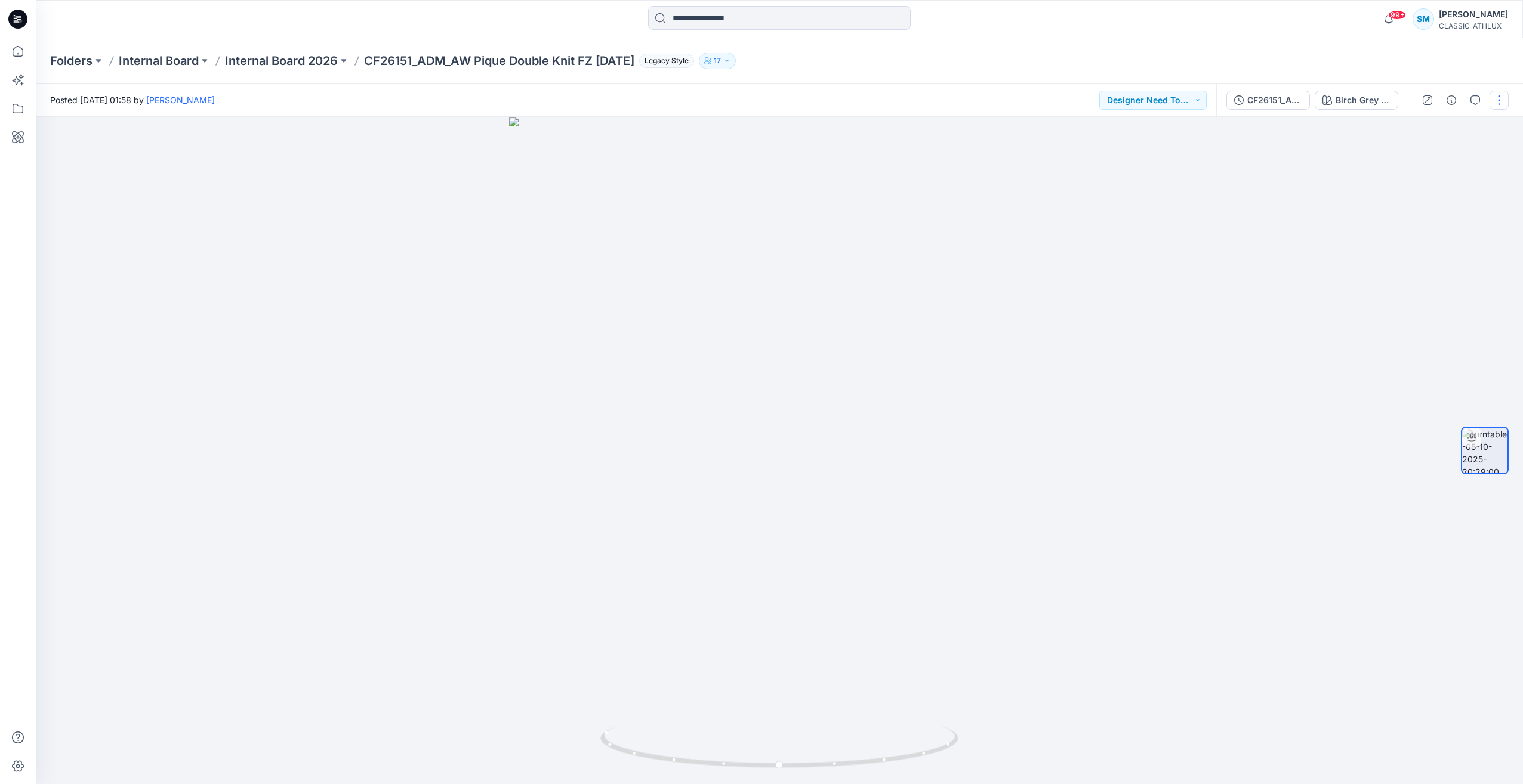
click at [1497, 93] on button "button" at bounding box center [1498, 100] width 19 height 19
click at [1177, 330] on div at bounding box center [780, 450] width 1487 height 667
